Goal: Transaction & Acquisition: Subscribe to service/newsletter

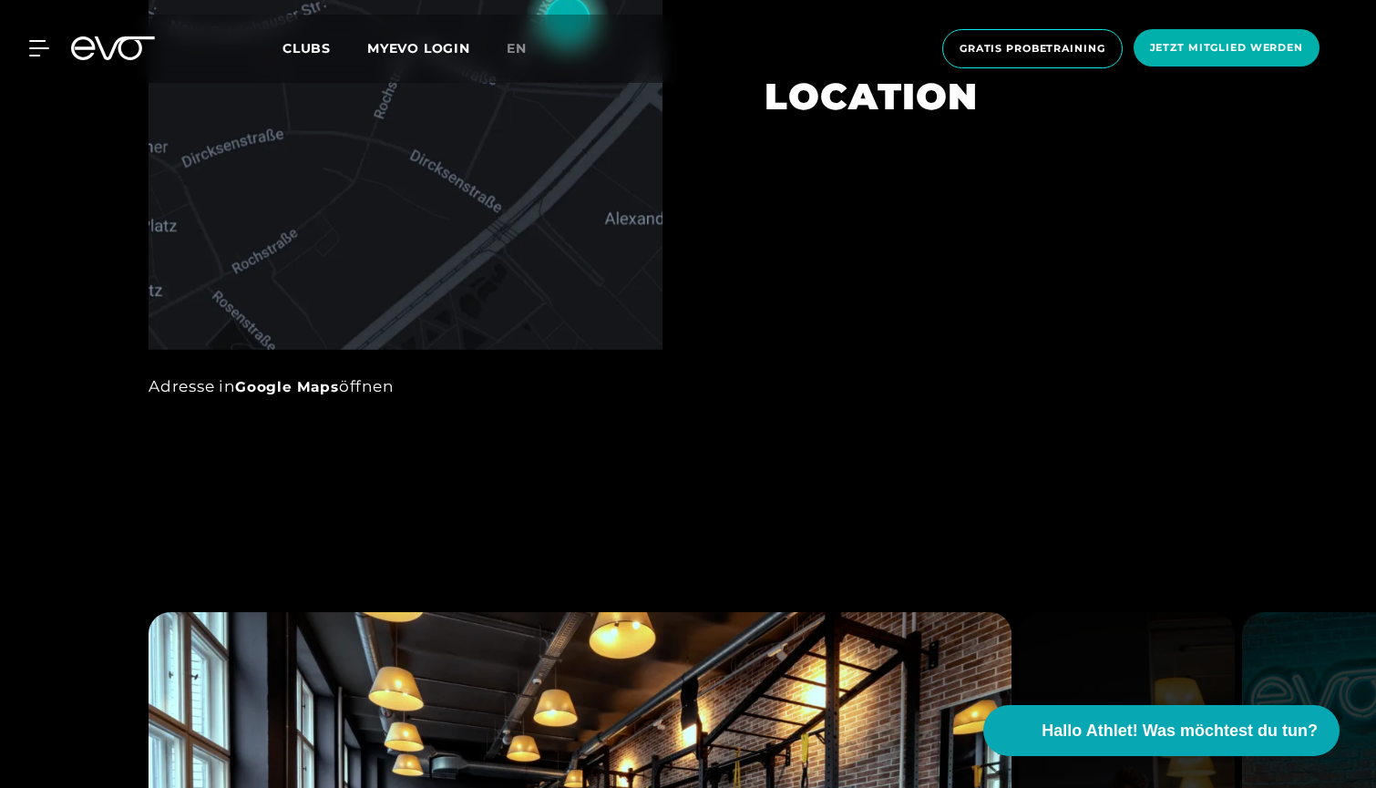
scroll to position [1254, 0]
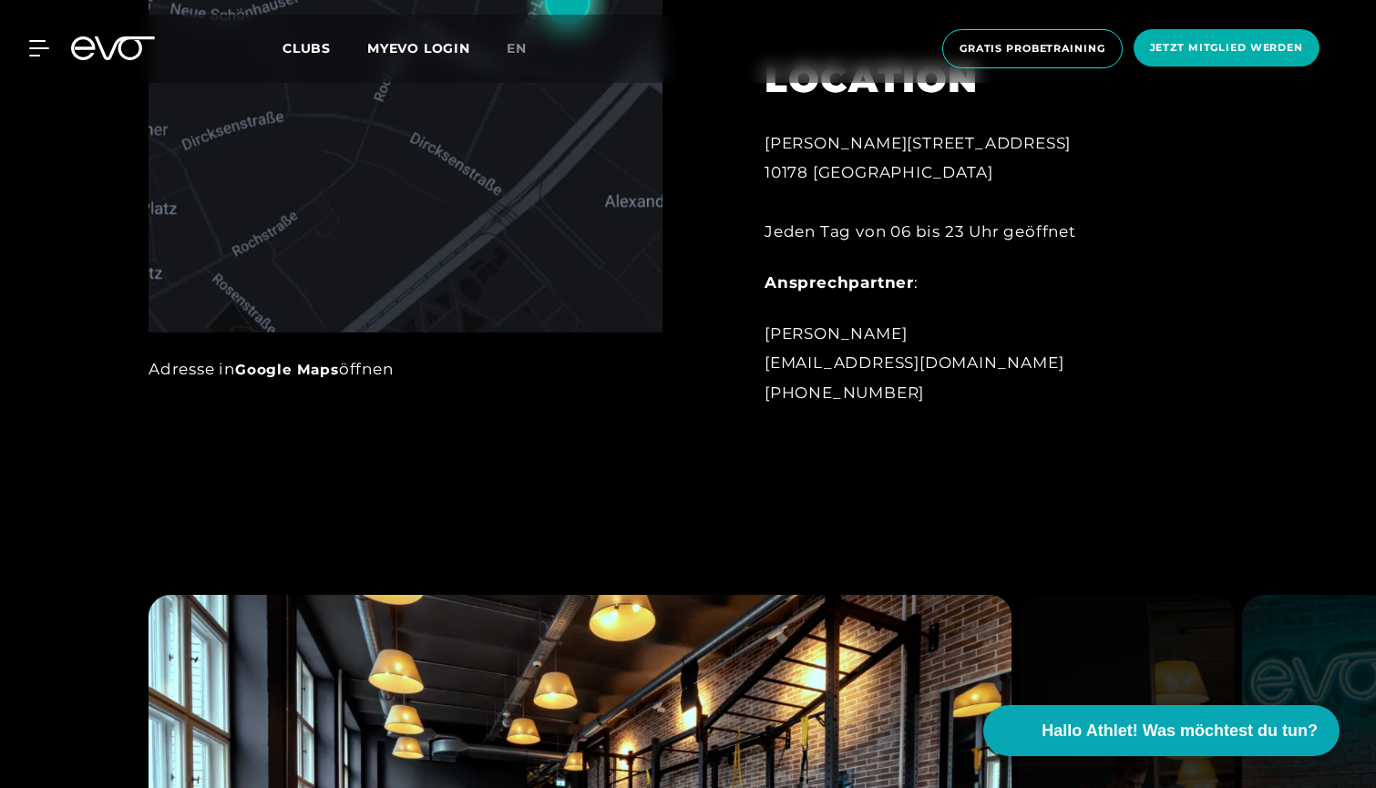
click at [506, 54] on div "Clubs MYEVO LOGIN" at bounding box center [395, 48] width 224 height 21
click at [516, 51] on span "en" at bounding box center [517, 48] width 20 height 16
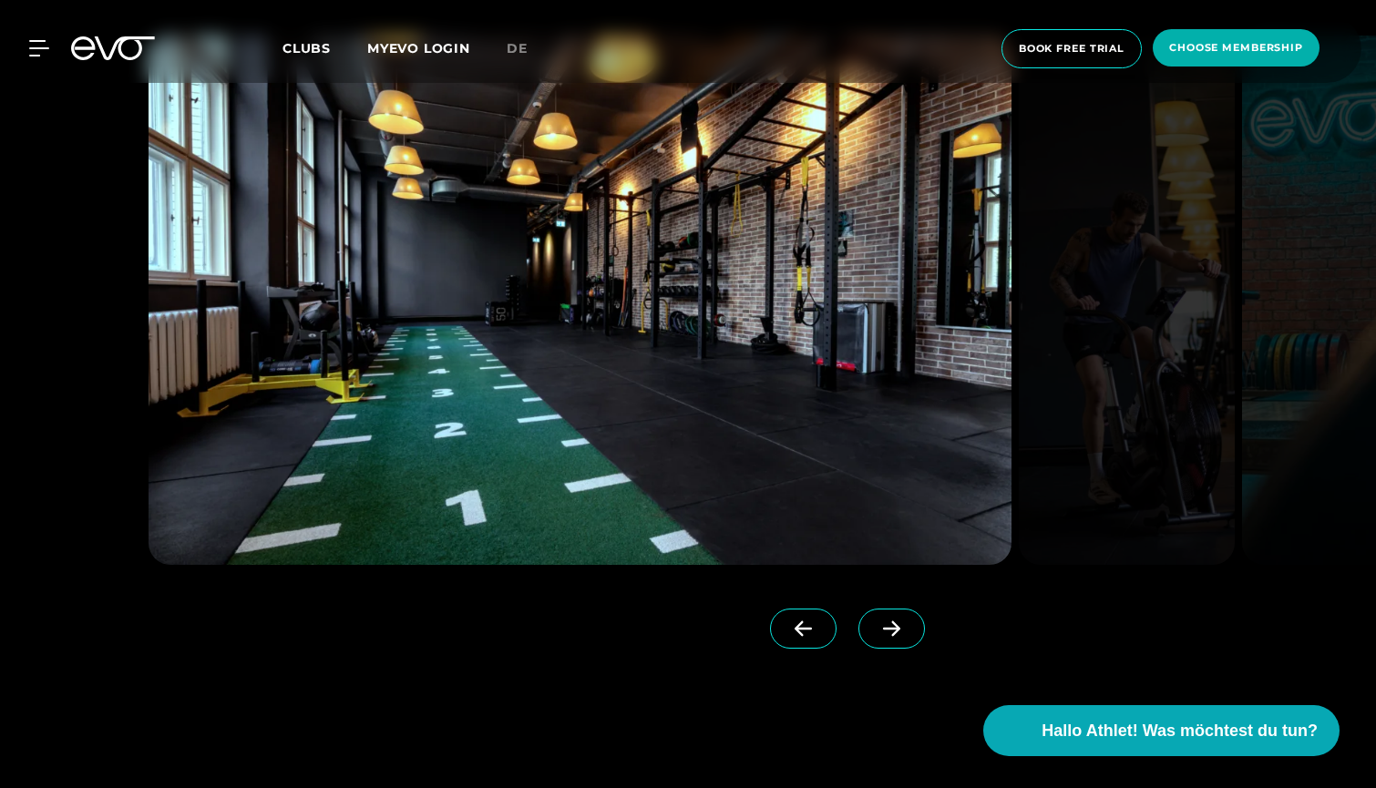
scroll to position [1801, 0]
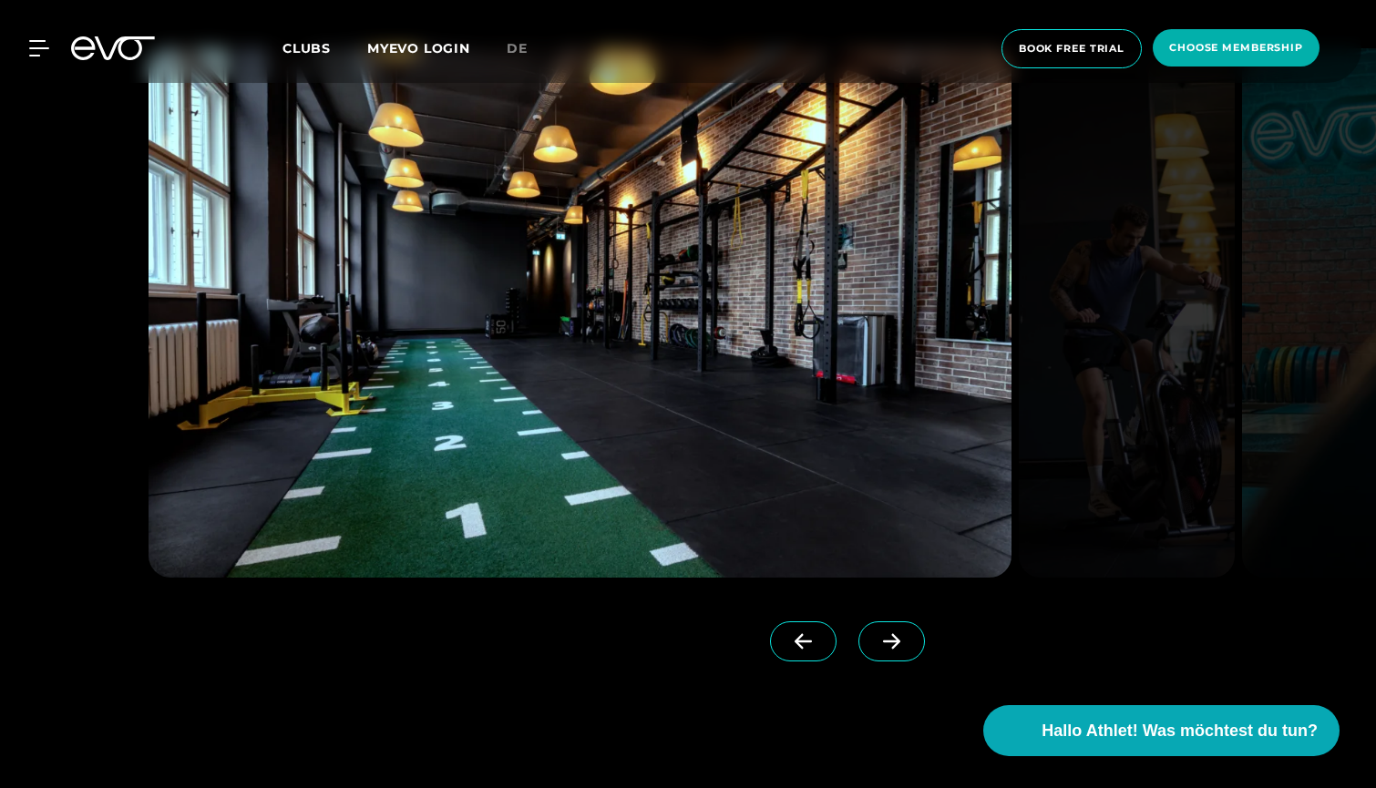
click at [887, 641] on icon at bounding box center [891, 641] width 17 height 15
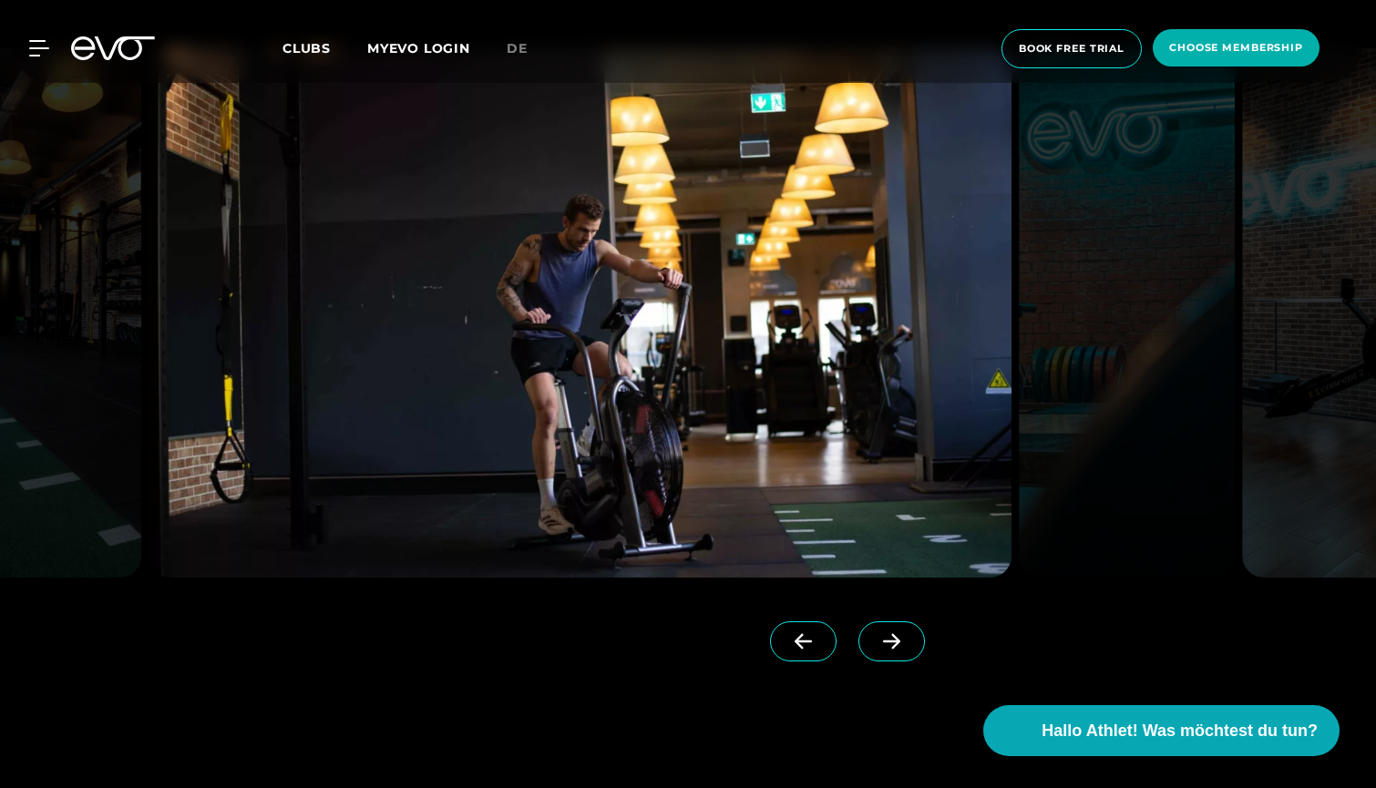
click at [892, 645] on icon at bounding box center [892, 641] width 32 height 16
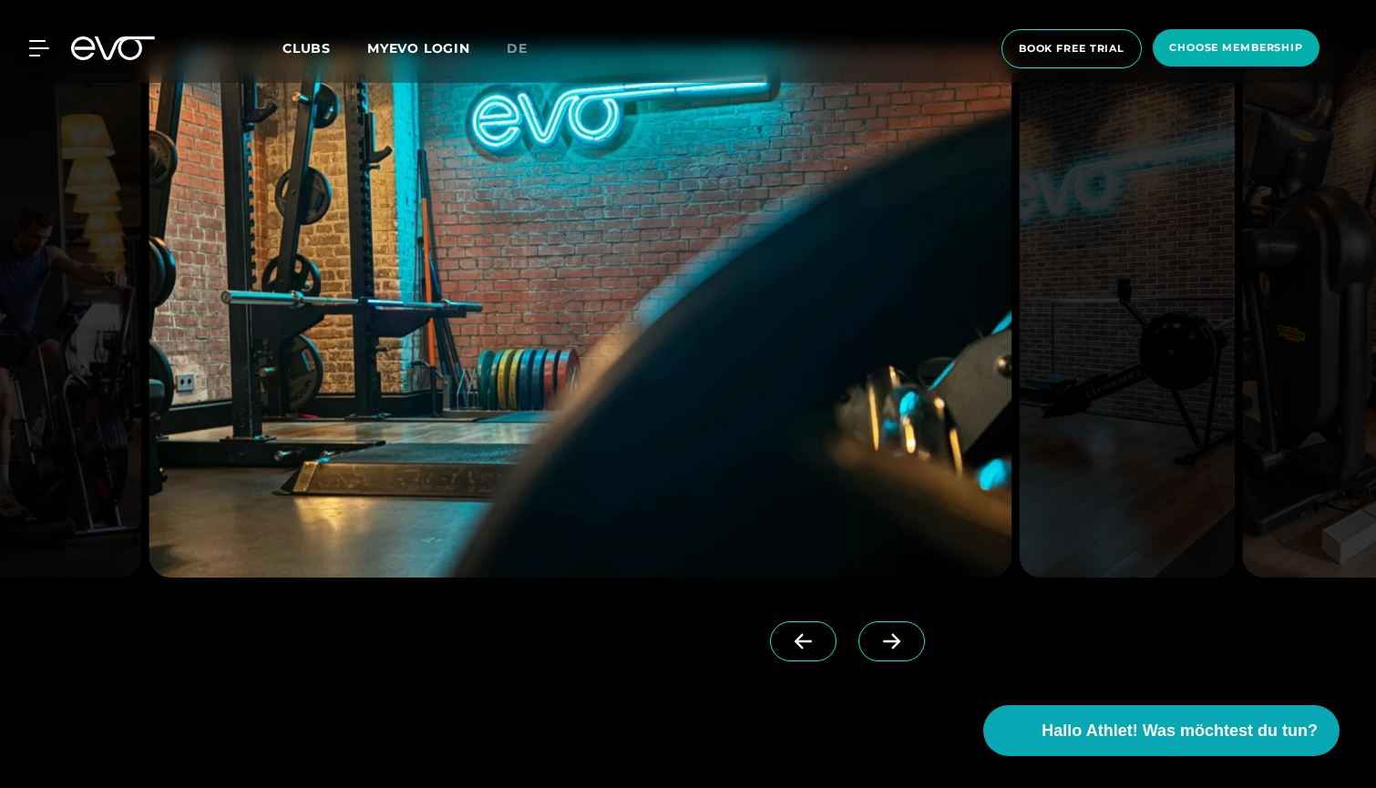
click at [892, 645] on icon at bounding box center [892, 641] width 32 height 16
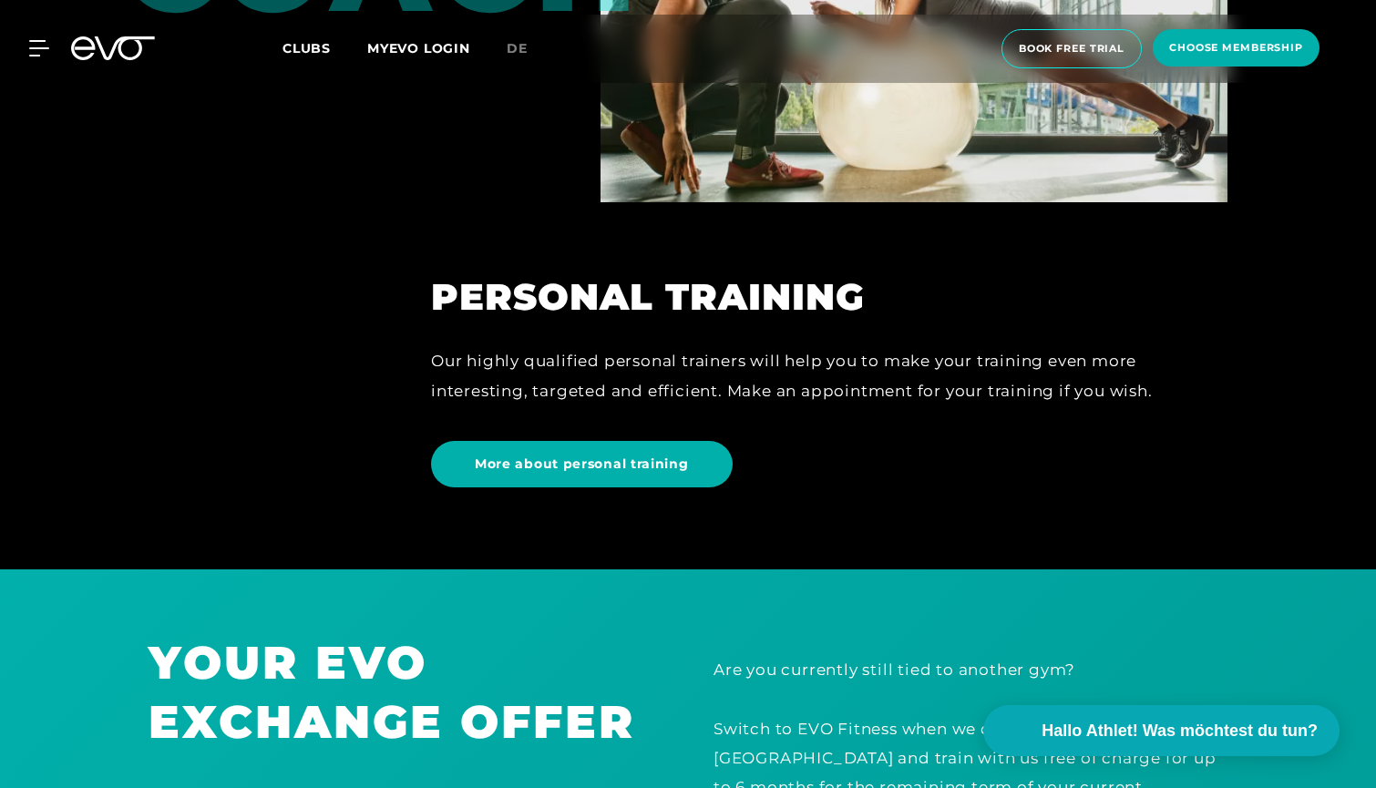
scroll to position [4680, 0]
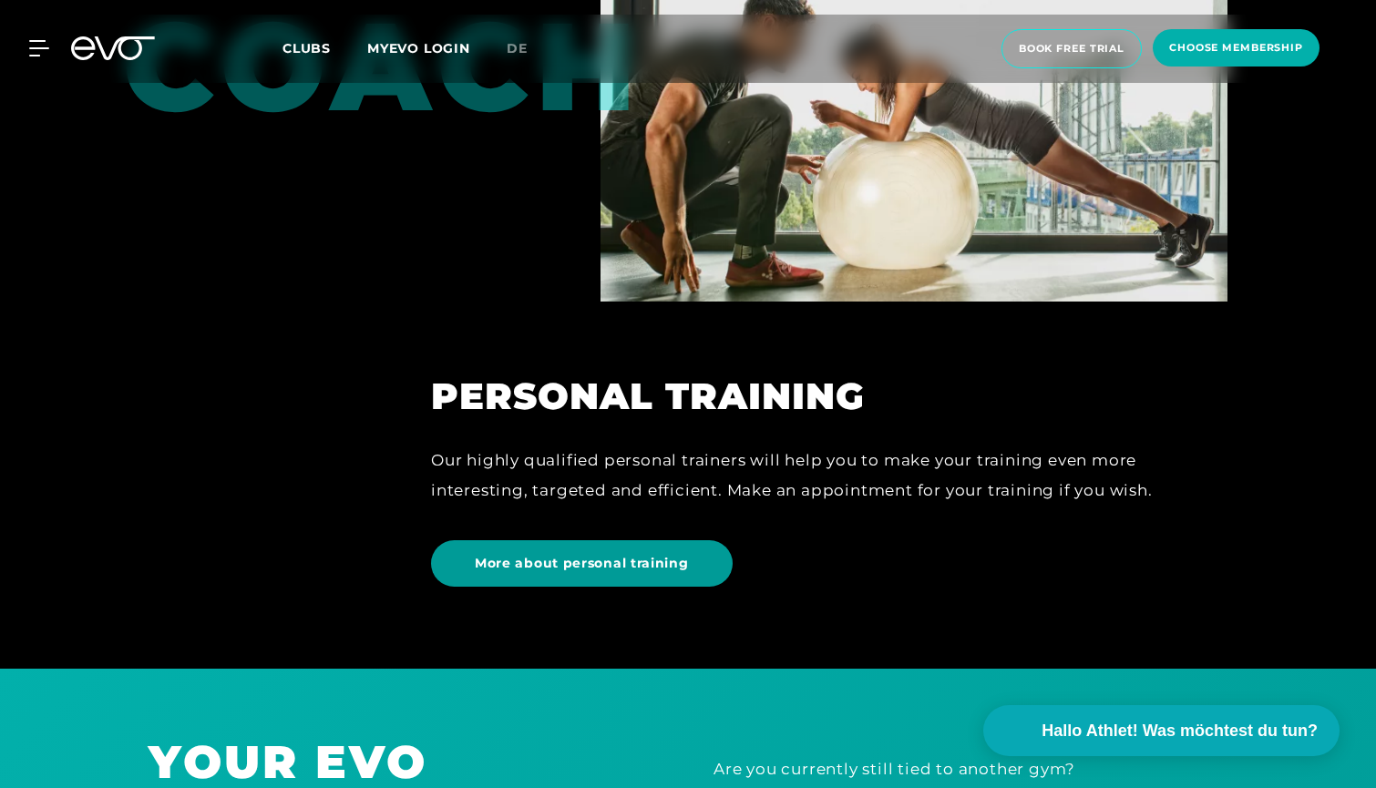
click at [656, 555] on span "More about personal training" at bounding box center [582, 563] width 214 height 19
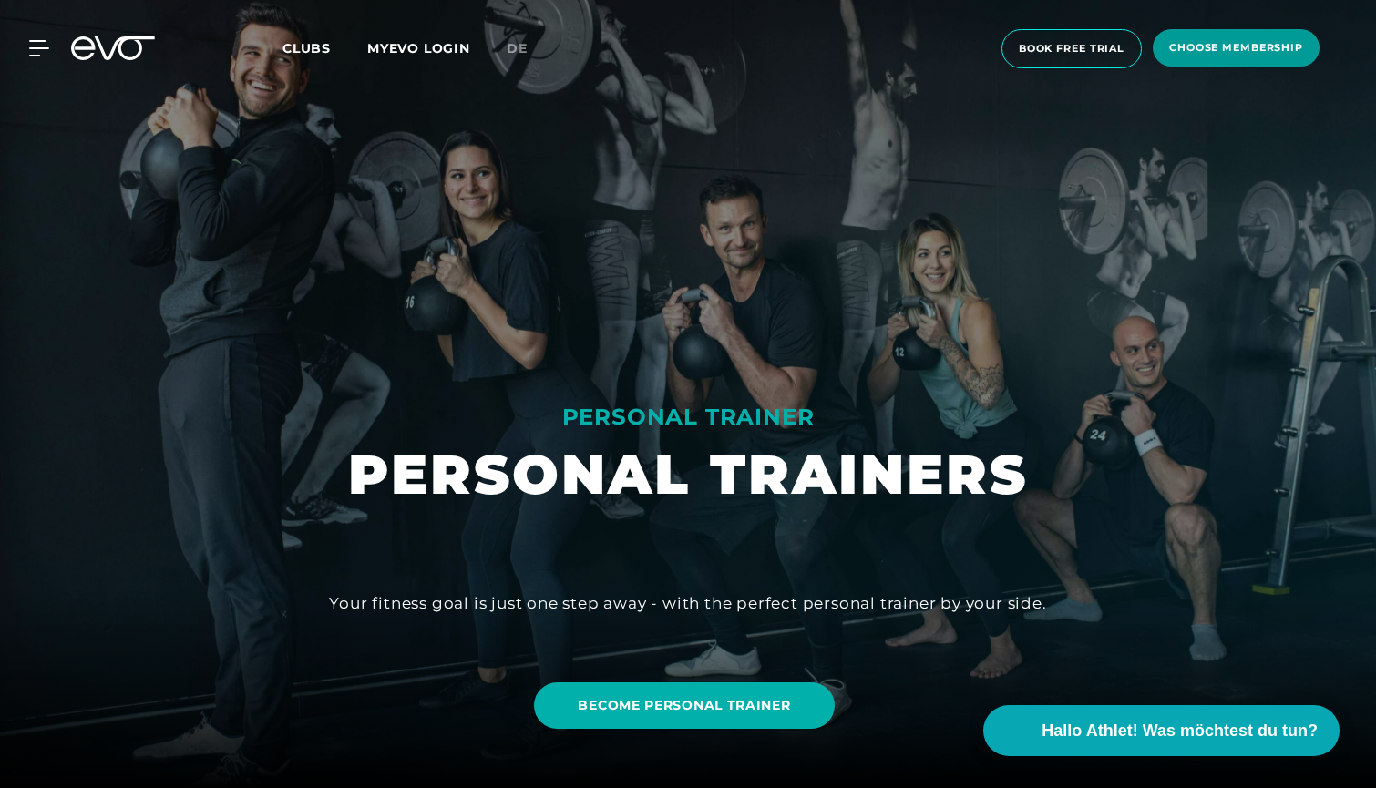
click at [1190, 43] on span "choose membership" at bounding box center [1236, 47] width 134 height 15
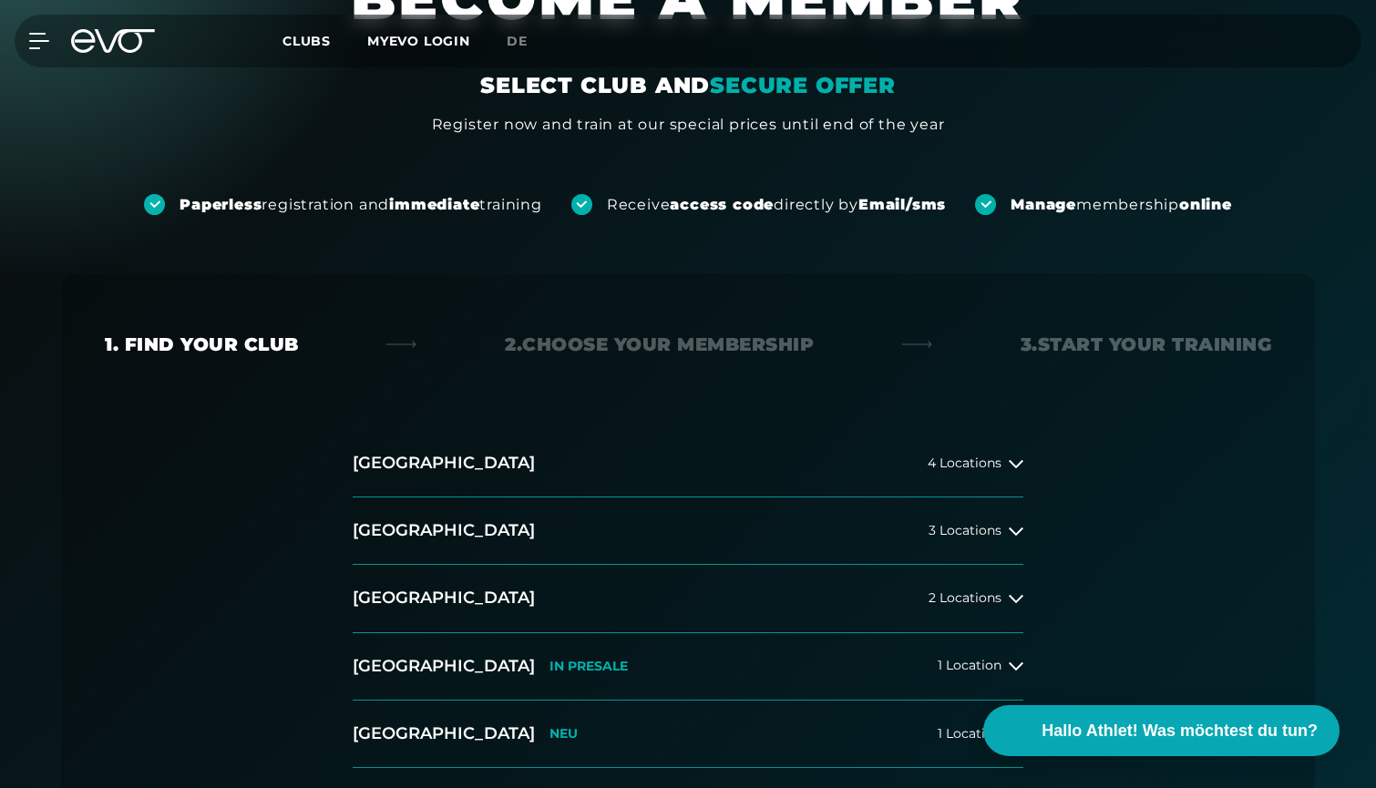
scroll to position [187, 0]
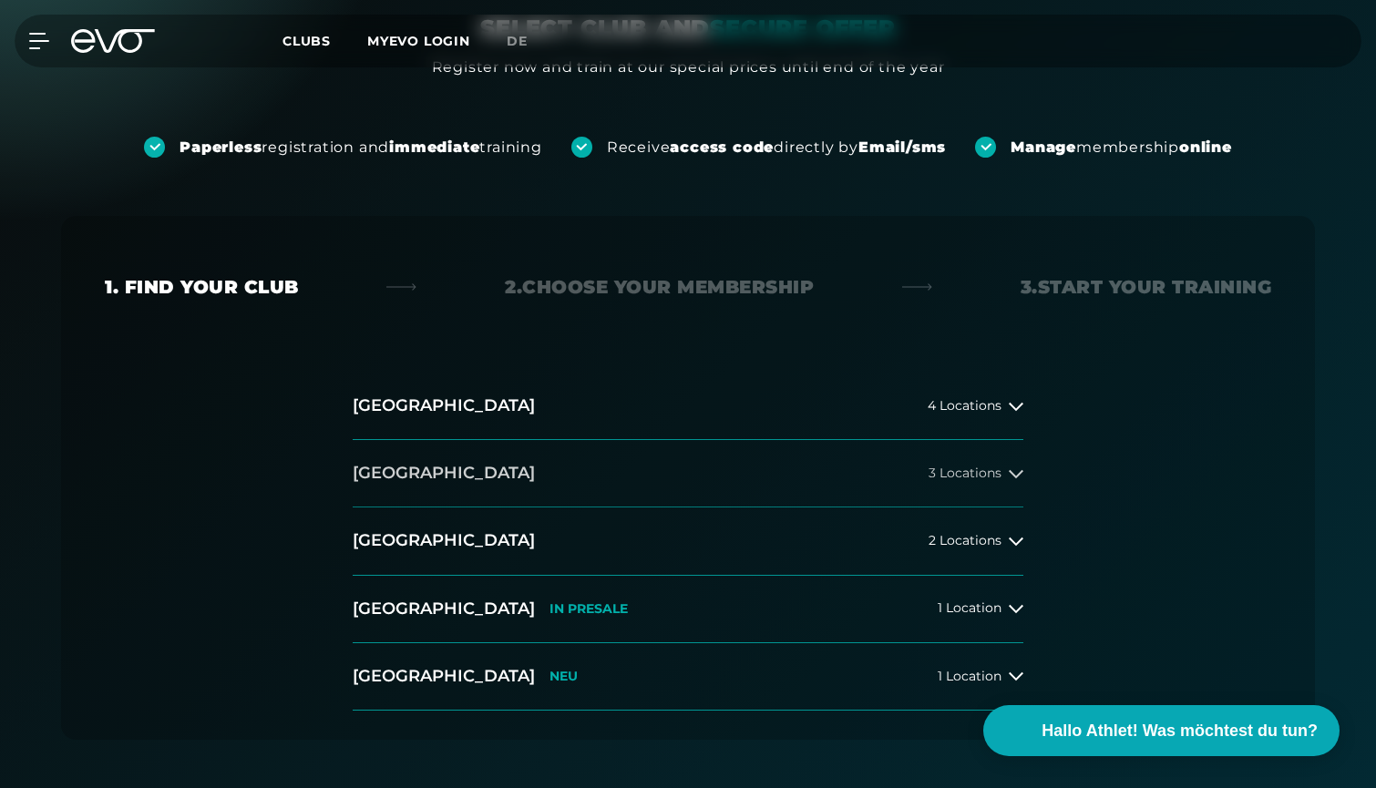
click at [1005, 479] on div "3 Locations" at bounding box center [976, 474] width 95 height 15
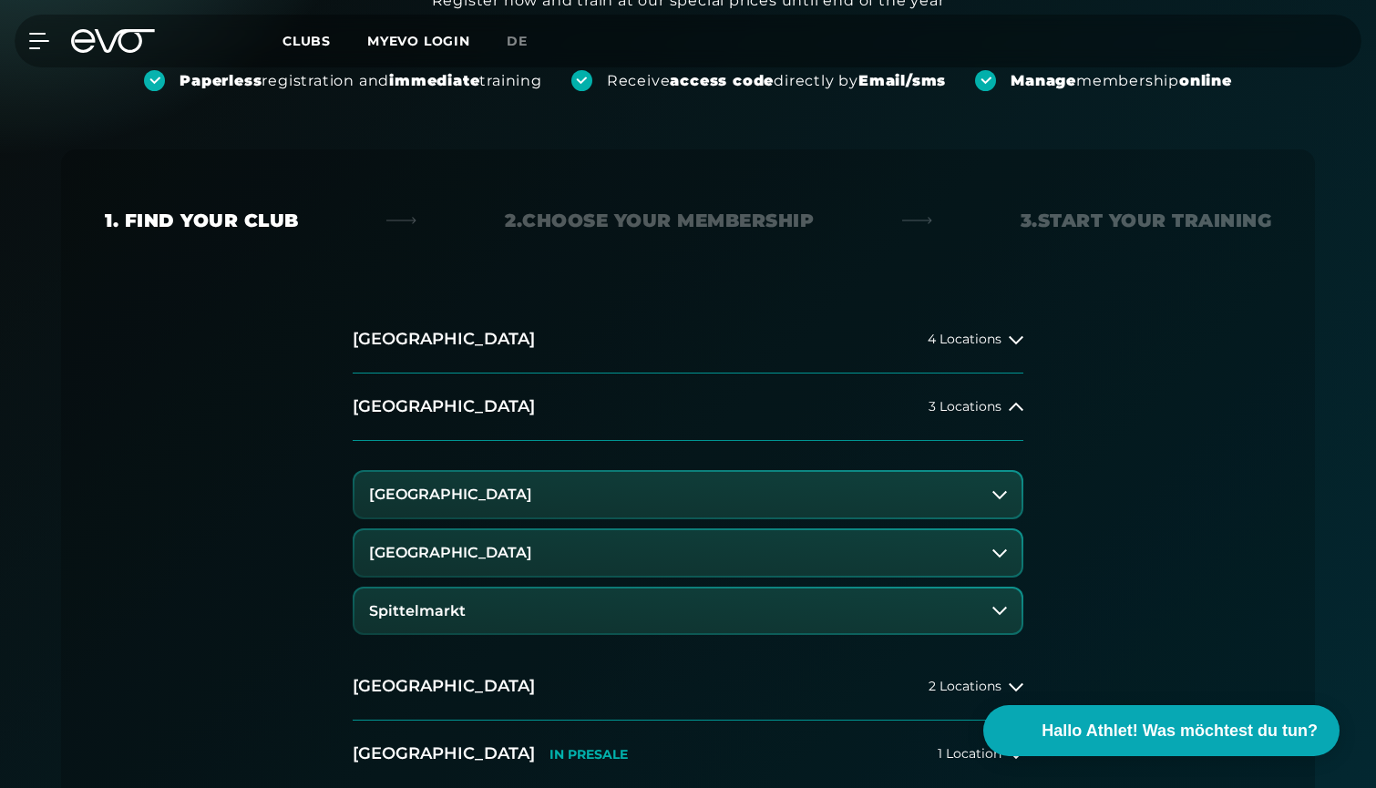
scroll to position [237, 0]
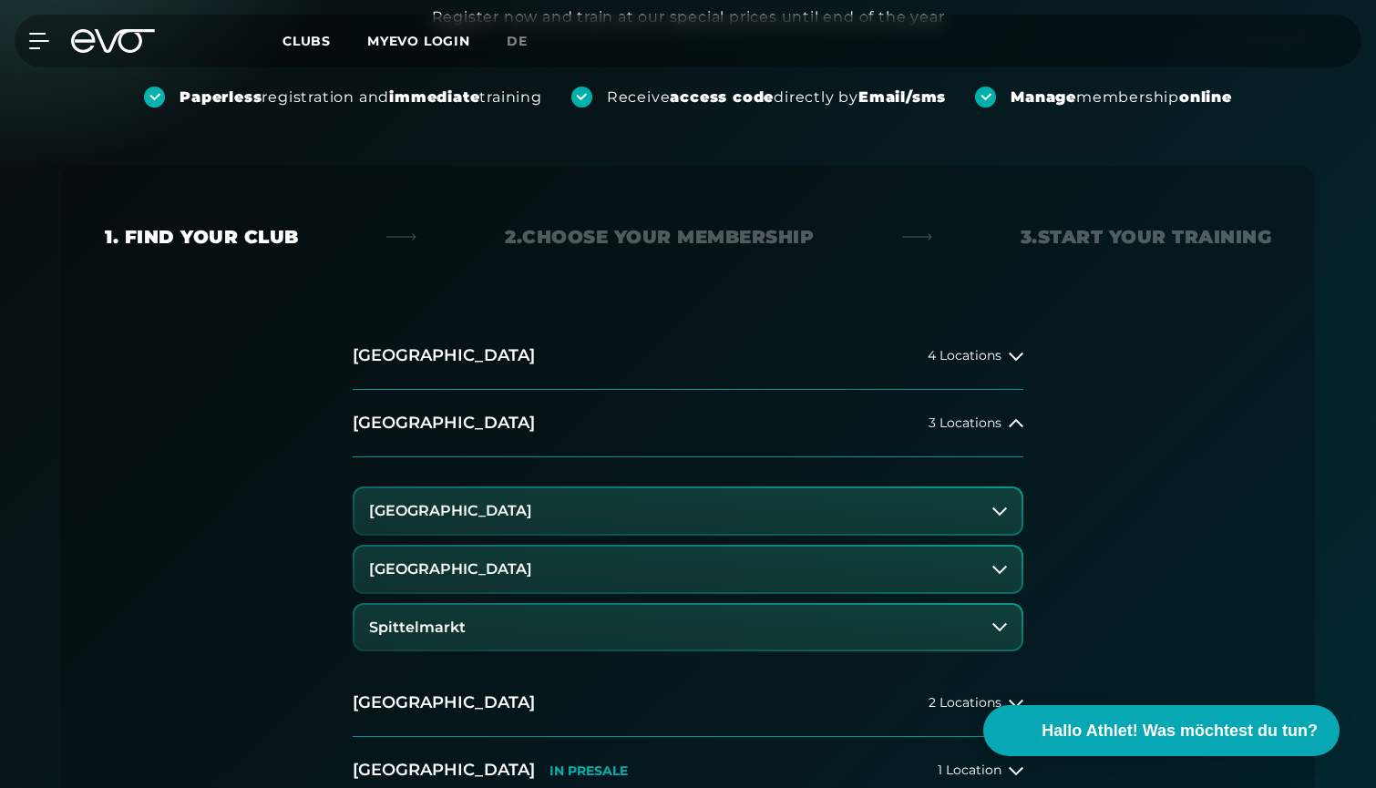
click at [1006, 623] on icon at bounding box center [999, 627] width 15 height 8
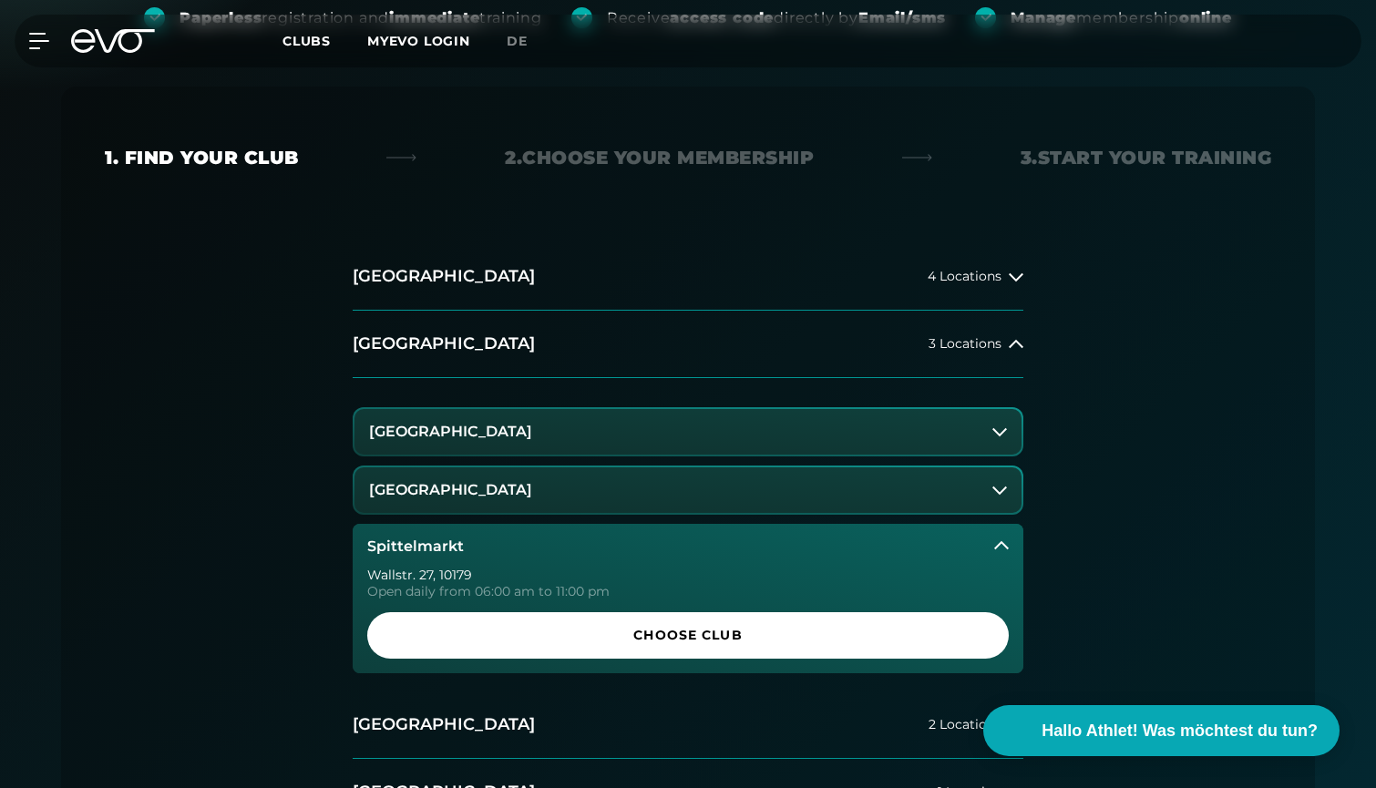
scroll to position [345, 0]
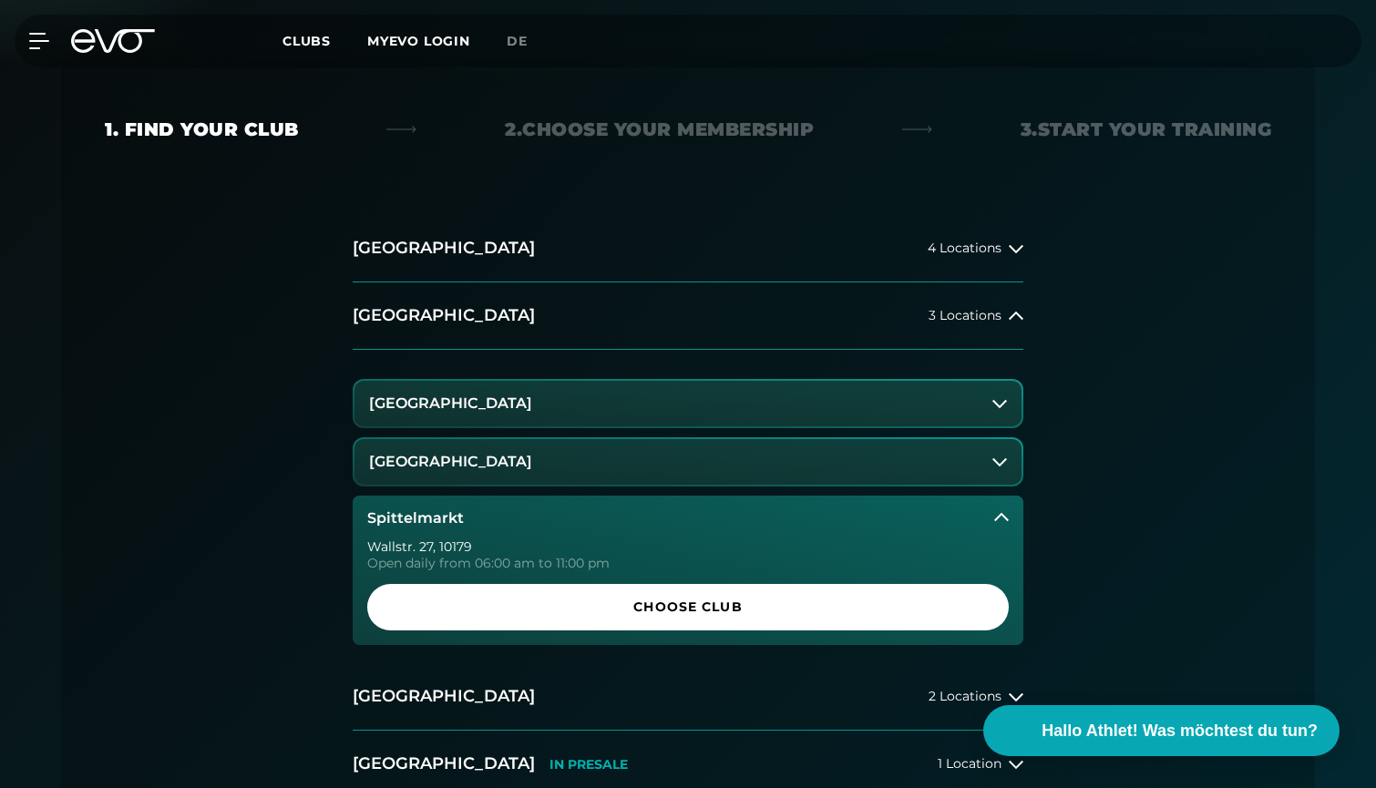
click at [992, 448] on button "[GEOGRAPHIC_DATA]" at bounding box center [688, 462] width 667 height 46
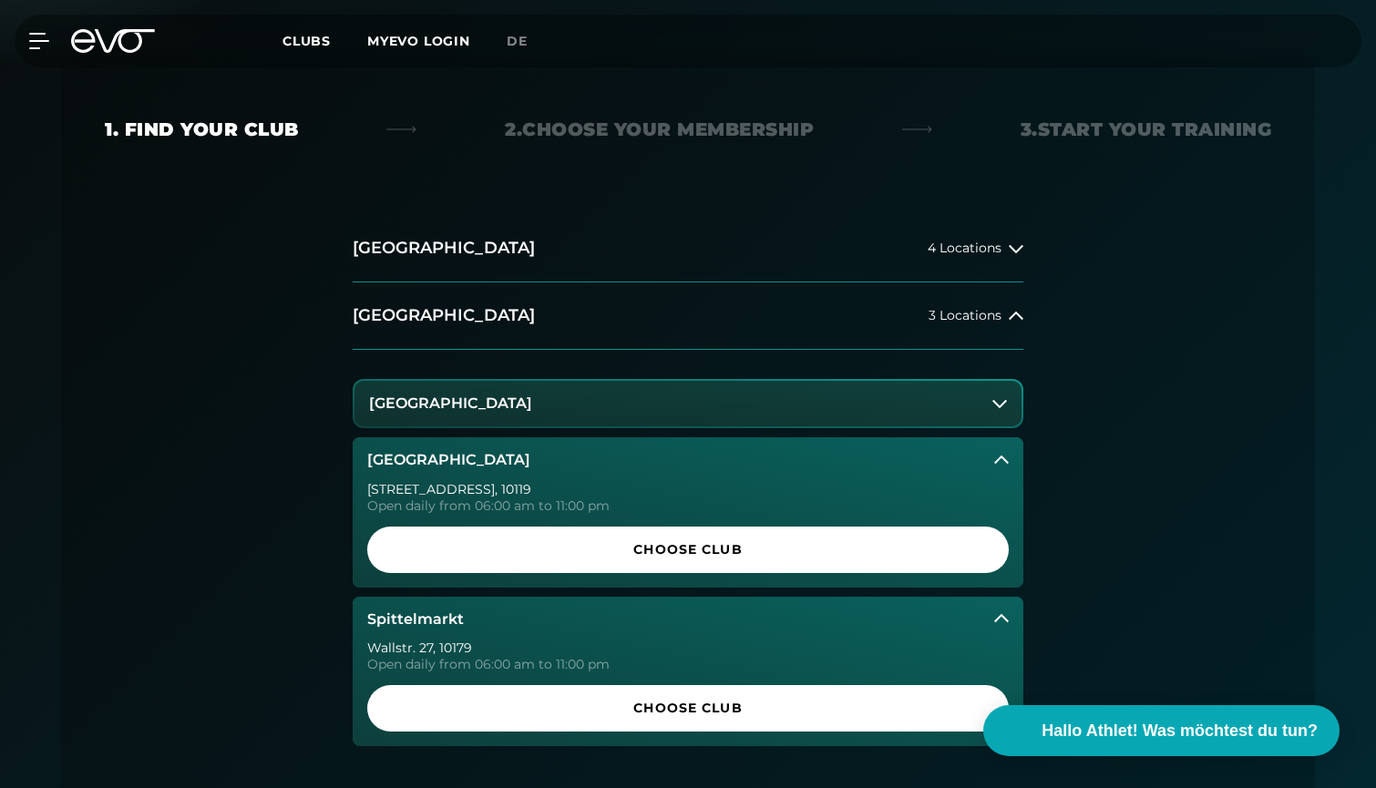
click at [982, 406] on button "[GEOGRAPHIC_DATA]" at bounding box center [688, 404] width 667 height 46
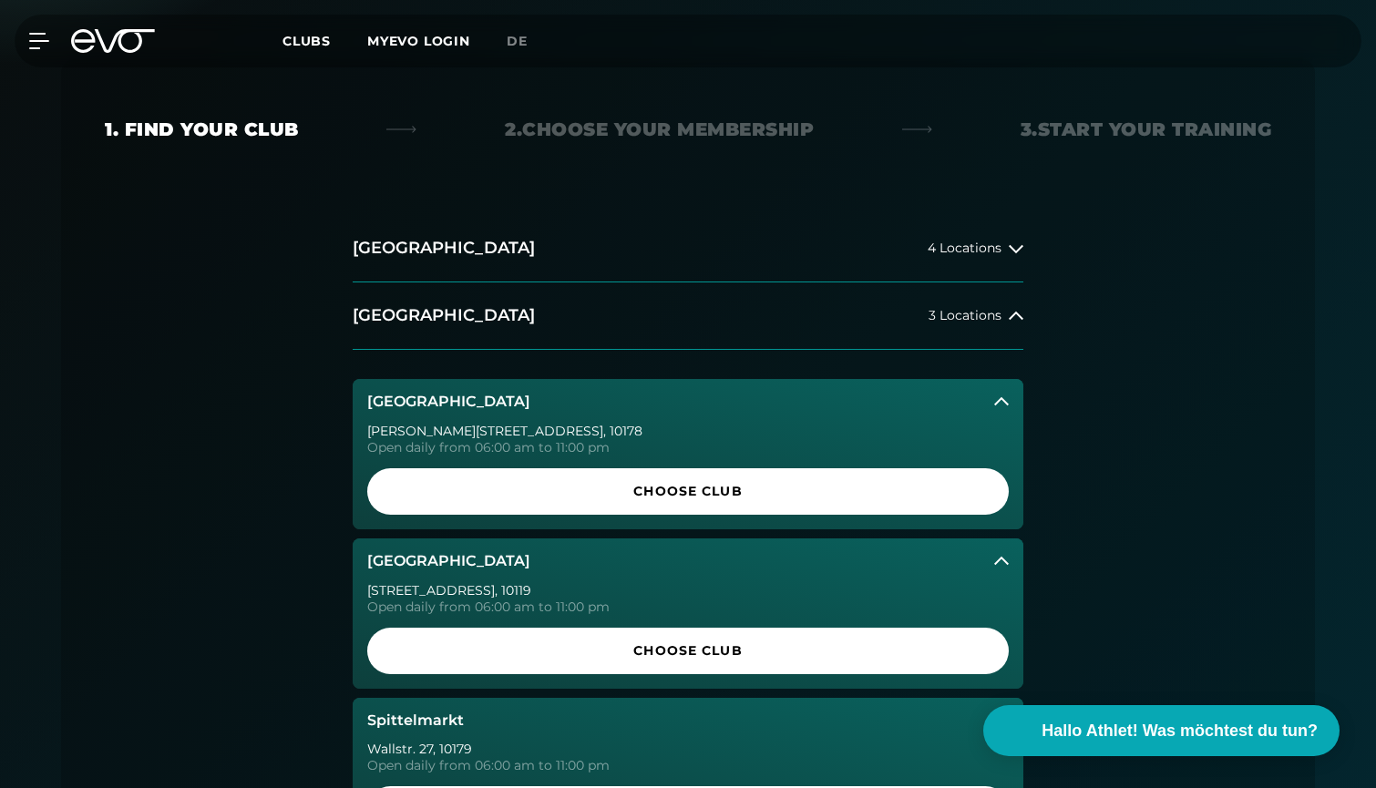
click at [982, 406] on button "[GEOGRAPHIC_DATA]" at bounding box center [688, 402] width 671 height 46
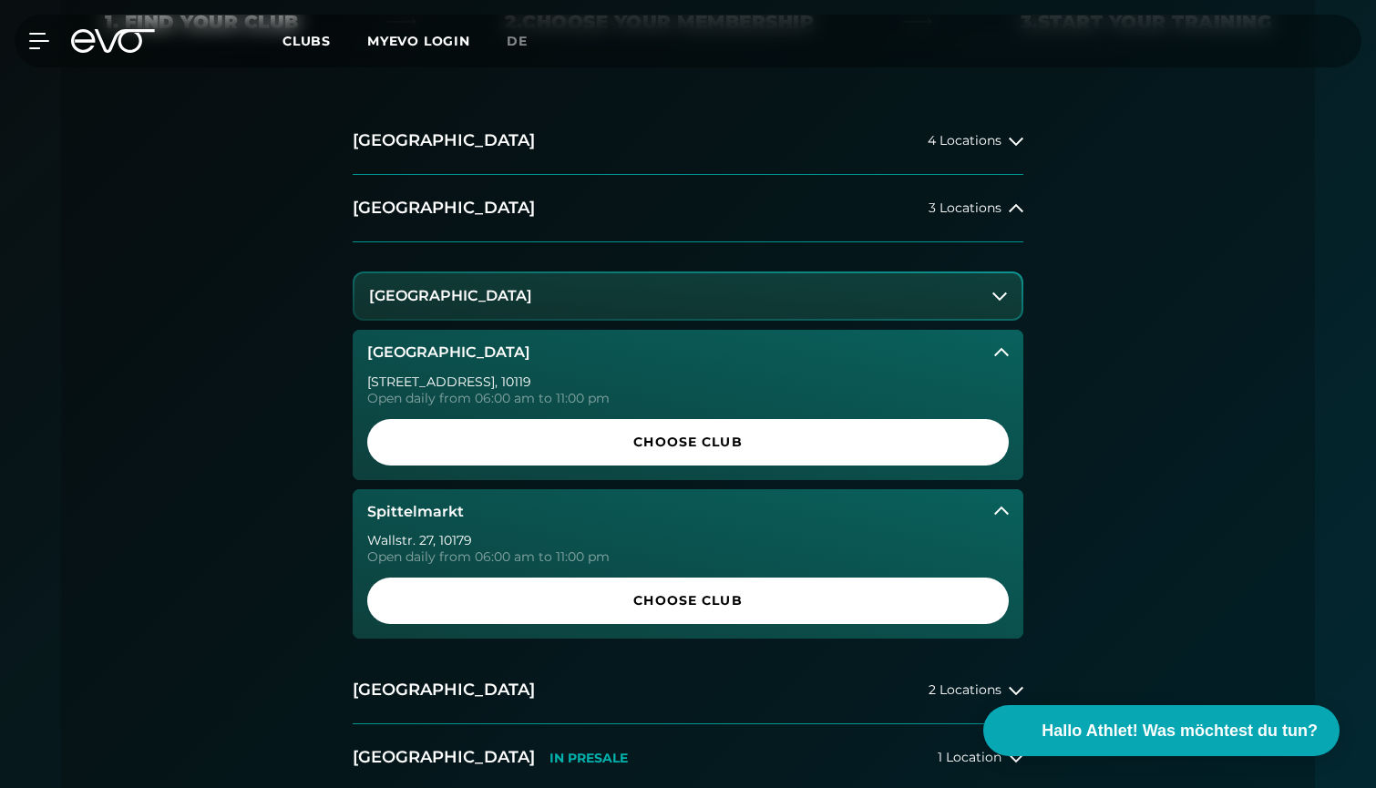
scroll to position [481, 0]
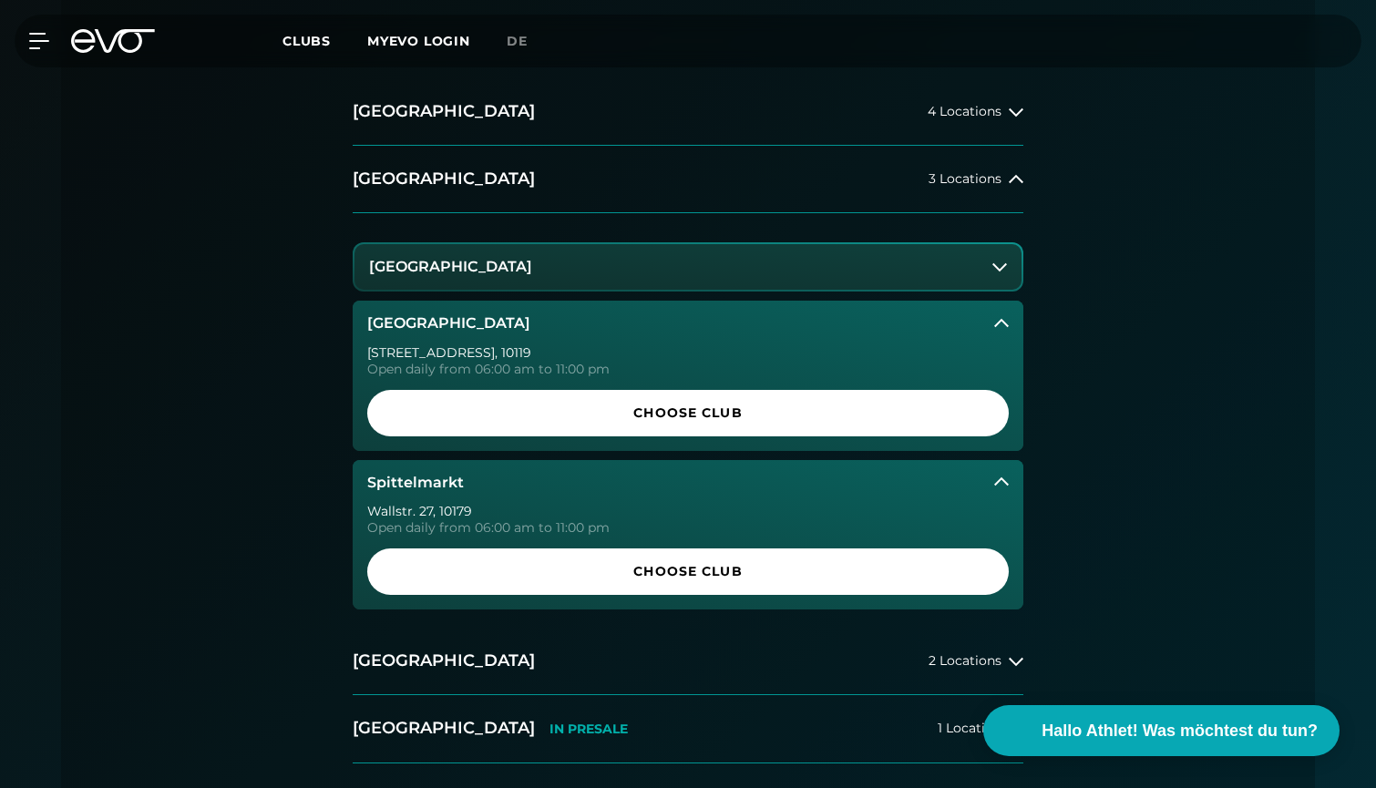
click at [991, 260] on button "[GEOGRAPHIC_DATA]" at bounding box center [688, 267] width 667 height 46
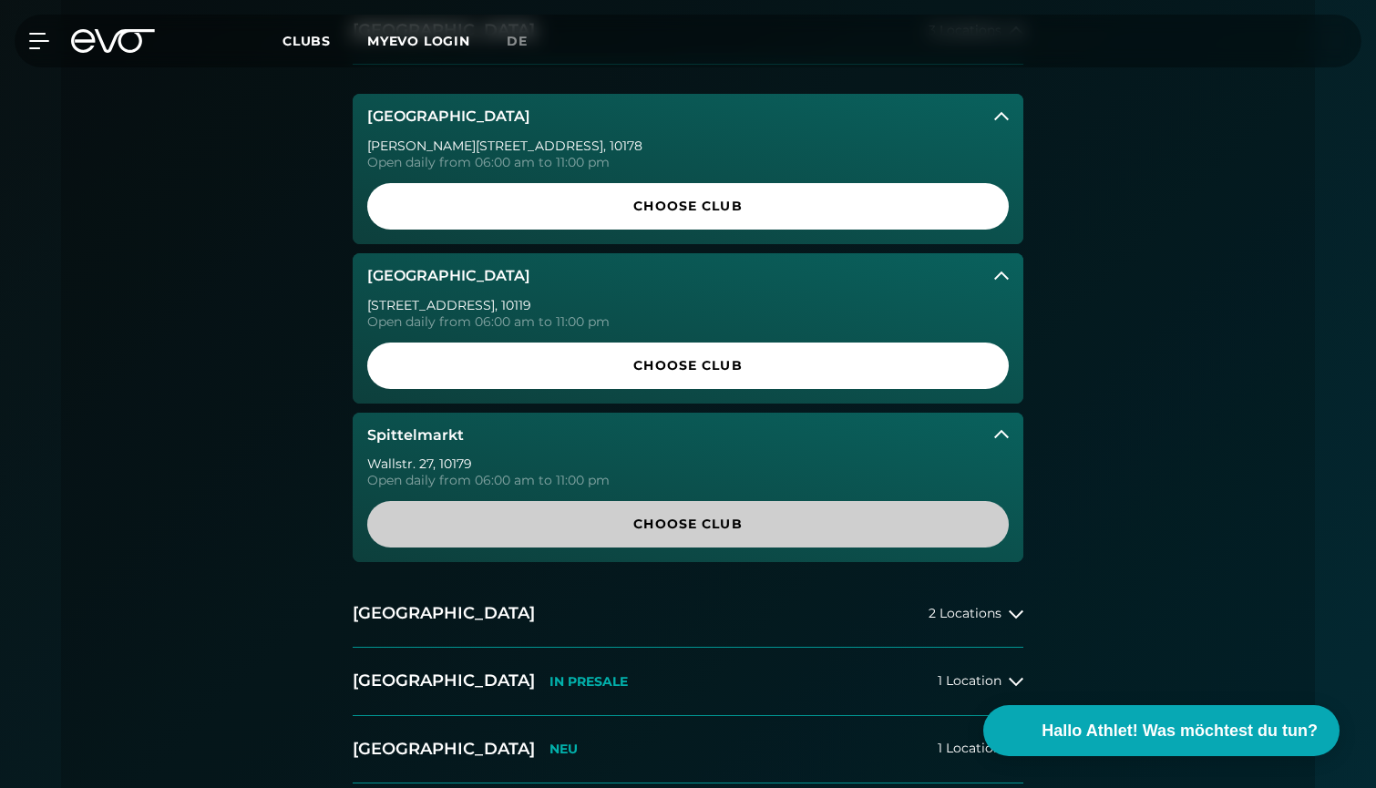
click at [598, 528] on span "Choose Club" at bounding box center [688, 524] width 554 height 19
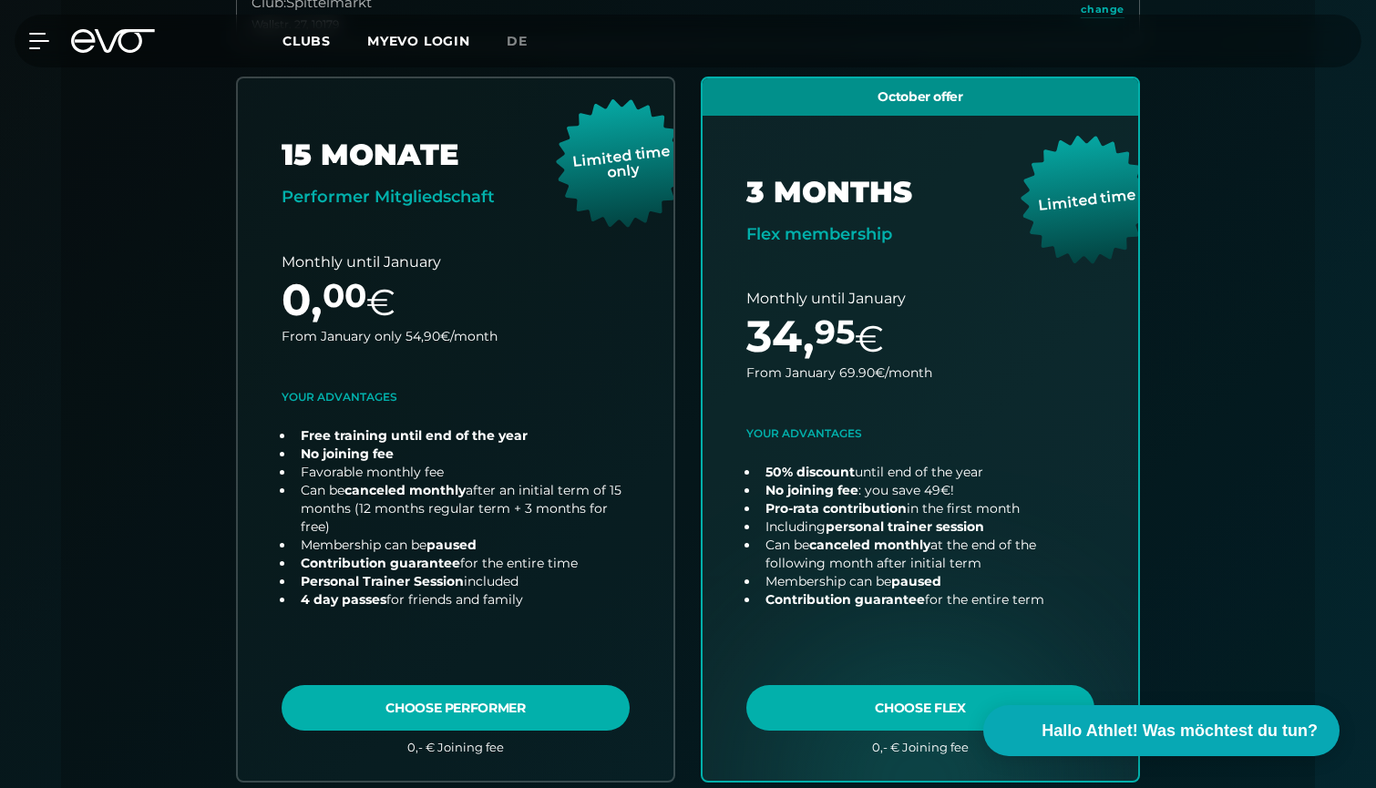
scroll to position [563, 0]
